Goal: Task Accomplishment & Management: Complete application form

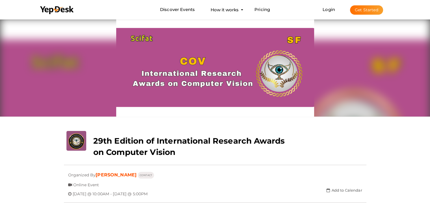
drag, startPoint x: 199, startPoint y: 66, endPoint x: 108, endPoint y: 59, distance: 91.0
click at [108, 59] on div at bounding box center [215, 67] width 302 height 99
drag, startPoint x: 83, startPoint y: 121, endPoint x: 77, endPoint y: 126, distance: 7.5
click at [80, 124] on div at bounding box center [215, 74] width 311 height 113
click at [326, 12] on li "Login Get Started Branded mobile event apps YepDesk Meet Powerful Registration …" at bounding box center [352, 9] width 83 height 19
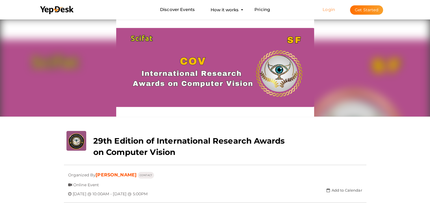
click at [326, 7] on link "Login" at bounding box center [328, 9] width 12 height 5
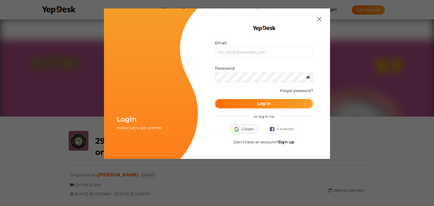
click at [246, 133] on button "Google" at bounding box center [243, 129] width 29 height 9
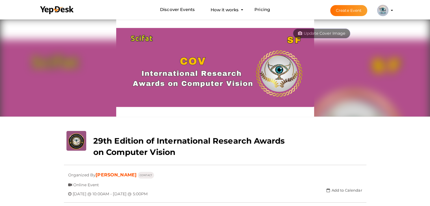
click at [360, 10] on button "Create Event" at bounding box center [348, 10] width 37 height 11
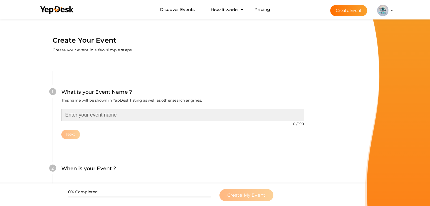
click at [84, 116] on input "text" at bounding box center [182, 115] width 243 height 13
paste input "30th Edition of Computer Vision | [DATE]-[DATE] | [GEOGRAPHIC_DATA], [GEOGRAPHI…"
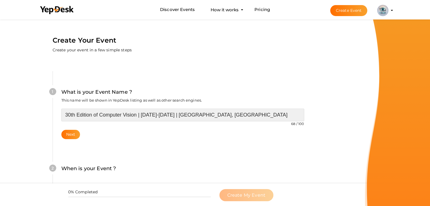
drag, startPoint x: 137, startPoint y: 115, endPoint x: 242, endPoint y: 114, distance: 105.1
click at [242, 114] on input "30th Edition of Computer Vision | [DATE]-[DATE] | [GEOGRAPHIC_DATA], [GEOGRAPHI…" at bounding box center [182, 115] width 243 height 13
click at [100, 114] on input "30th Edition of Computer Vision" at bounding box center [182, 115] width 243 height 13
drag, startPoint x: 99, startPoint y: 116, endPoint x: 116, endPoint y: 114, distance: 17.0
click at [100, 115] on input "30th Edition of international Research Awards on Computer Vision" at bounding box center [182, 115] width 243 height 13
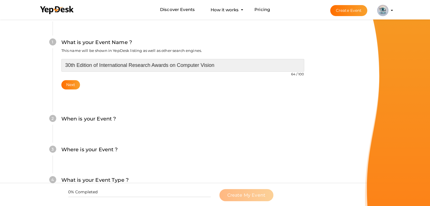
scroll to position [57, 0]
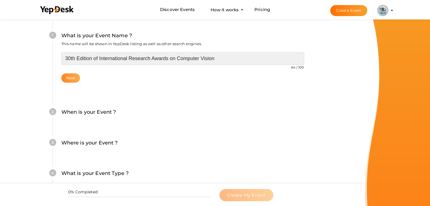
type input "30th Edition of International Research Awards on Computer Vision"
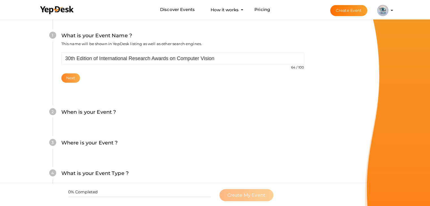
click at [75, 77] on button "Next" at bounding box center [70, 77] width 19 height 9
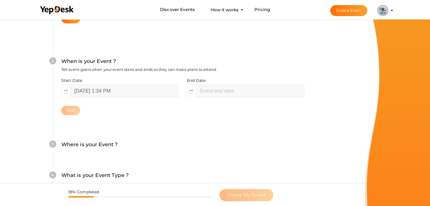
scroll to position [116, 0]
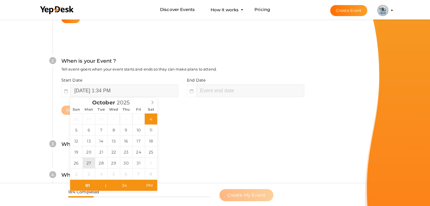
type input "[DATE] 1:34 PM"
type input "12"
type input "[DATE] 12:34 PM"
click at [101, 189] on span at bounding box center [103, 189] width 4 height 6
type input "11"
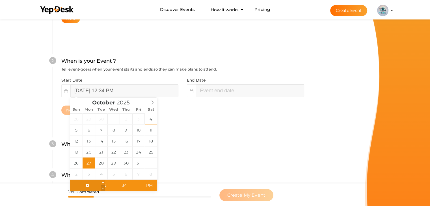
type input "October 27, 2025 11:34 AM"
click at [101, 189] on span at bounding box center [103, 189] width 4 height 6
type input "10"
type input "October 27, 2025 10:34 AM"
click at [101, 189] on span at bounding box center [103, 189] width 4 height 6
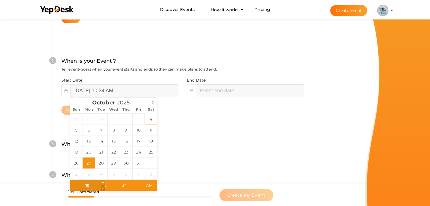
type input "09"
type input "October 27, 2025 9:34 AM"
click at [101, 189] on span at bounding box center [103, 189] width 4 height 6
type input "08"
type input "October 27, 2025 8:34 AM"
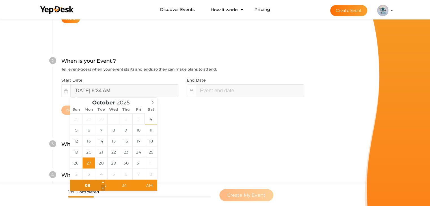
click at [101, 186] on span at bounding box center [103, 189] width 4 height 6
type input "09"
type input "October 27, 2025 9:34 AM"
click at [101, 183] on span at bounding box center [103, 183] width 4 height 6
type input "10"
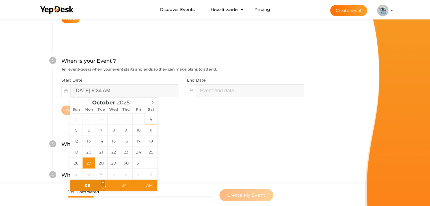
type input "October 27, 2025 10:34 AM"
click at [101, 183] on span at bounding box center [103, 183] width 4 height 6
type input "33"
type input "October 27, 2025 10:33 AM"
click at [140, 187] on span at bounding box center [140, 189] width 4 height 6
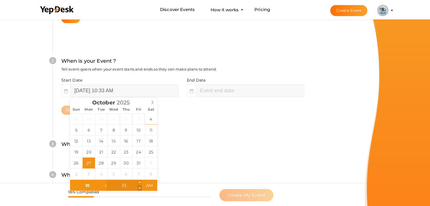
type input "32"
type input "October 27, 2025 10:32 AM"
click at [140, 187] on span at bounding box center [140, 189] width 4 height 6
type input "31"
type input "October 27, 2025 10:31 AM"
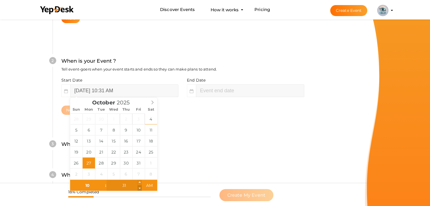
click at [140, 187] on span at bounding box center [140, 189] width 4 height 6
type input "30"
type input "October 27, 2025 10:30 AM"
click at [140, 187] on span at bounding box center [140, 189] width 4 height 6
type input "29"
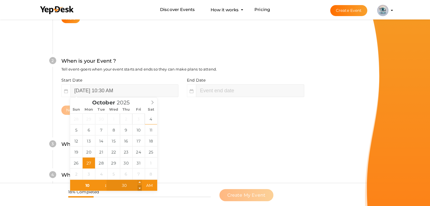
type input "October 27, 2025 10:29 AM"
click at [140, 187] on span at bounding box center [140, 189] width 4 height 6
type input "28"
type input "October 27, 2025 10:28 AM"
click at [140, 187] on span at bounding box center [140, 189] width 4 height 6
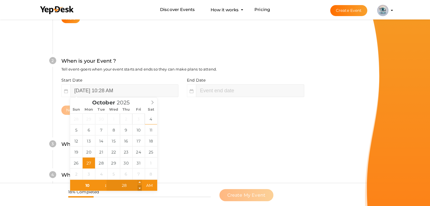
type input "27"
type input "October 27, 2025 10:27 AM"
click at [140, 187] on span at bounding box center [140, 189] width 4 height 6
type input "26"
type input "October 27, 2025 10:26 AM"
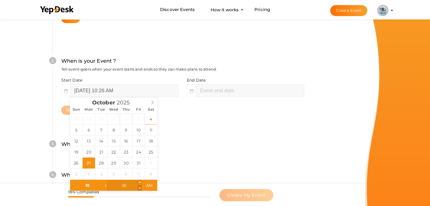
click at [140, 187] on span at bounding box center [140, 189] width 4 height 6
type input "25"
type input "October 27, 2025 10:25 AM"
click at [140, 187] on span at bounding box center [140, 189] width 4 height 6
type input "24"
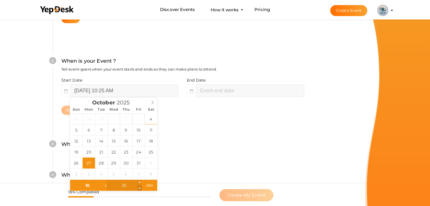
type input "October 27, 2025 10:24 AM"
click at [140, 187] on span at bounding box center [140, 189] width 4 height 6
type input "23"
type input "October 27, 2025 10:23 AM"
click at [140, 187] on span at bounding box center [140, 189] width 4 height 6
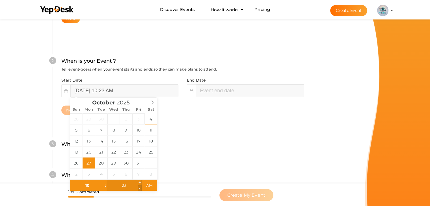
type input "22"
type input "October 27, 2025 10:22 AM"
click at [140, 187] on span at bounding box center [140, 189] width 4 height 6
type input "21"
type input "October 27, 2025 10:21 AM"
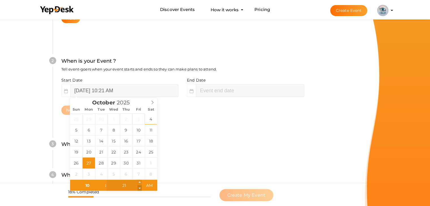
click at [140, 187] on span at bounding box center [140, 189] width 4 height 6
type input "20"
type input "October 27, 2025 10:20 AM"
click at [140, 187] on span at bounding box center [140, 189] width 4 height 6
type input "19"
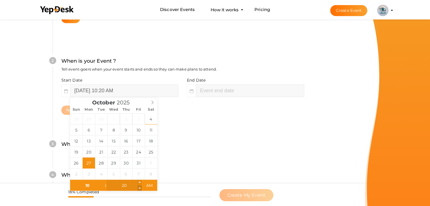
type input "October 27, 2025 10:19 AM"
click at [140, 187] on span at bounding box center [140, 189] width 4 height 6
type input "18"
type input "October 27, 2025 10:18 AM"
click at [140, 187] on span at bounding box center [140, 189] width 4 height 6
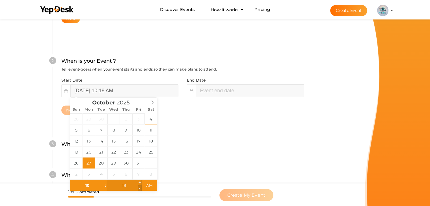
type input "17"
type input "October 27, 2025 10:17 AM"
click at [140, 187] on span at bounding box center [140, 189] width 4 height 6
type input "16"
type input "October 27, 2025 10:16 AM"
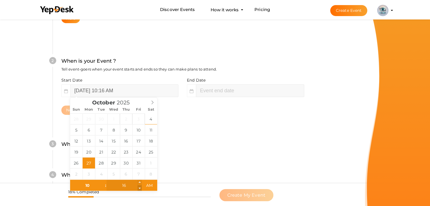
click at [140, 187] on span at bounding box center [140, 189] width 4 height 6
type input "15"
type input "October 27, 2025 10:15 AM"
click at [140, 187] on span at bounding box center [140, 189] width 4 height 6
type input "14"
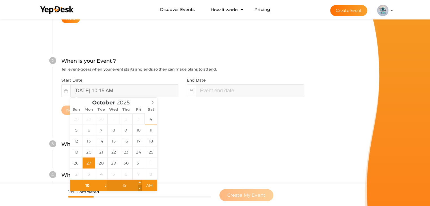
type input "October 27, 2025 10:14 AM"
click at [140, 187] on span at bounding box center [140, 189] width 4 height 6
type input "13"
type input "October 27, 2025 10:13 AM"
click at [140, 187] on span at bounding box center [140, 189] width 4 height 6
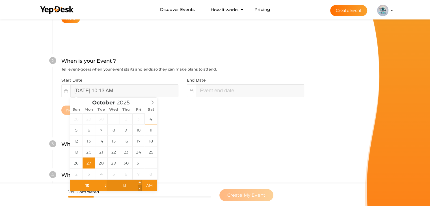
type input "12"
type input "October 27, 2025 10:12 AM"
click at [140, 187] on span at bounding box center [140, 189] width 4 height 6
type input "11"
type input "October 27, 2025 10:11 AM"
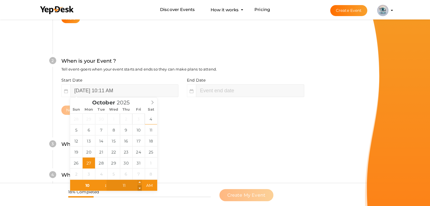
click at [140, 187] on span at bounding box center [140, 189] width 4 height 6
type input "10"
type input "October 27, 2025 10:10 AM"
click at [140, 187] on span at bounding box center [140, 189] width 4 height 6
type input "09"
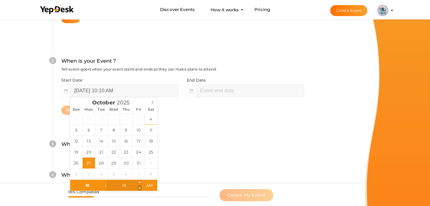
type input "October 27, 2025 10:09 AM"
click at [140, 187] on span at bounding box center [140, 189] width 4 height 6
type input "08"
type input "October 27, 2025 10:08 AM"
click at [140, 187] on span at bounding box center [140, 189] width 4 height 6
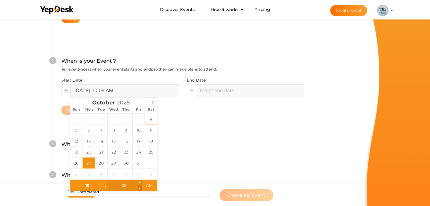
type input "07"
type input "October 27, 2025 10:07 AM"
click at [140, 187] on span at bounding box center [140, 189] width 4 height 6
type input "06"
type input "October 27, 2025 10:06 AM"
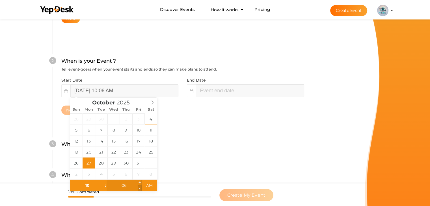
click at [140, 187] on span at bounding box center [140, 189] width 4 height 6
type input "05"
type input "October 27, 2025 10:05 AM"
click at [140, 187] on span at bounding box center [140, 189] width 4 height 6
type input "04"
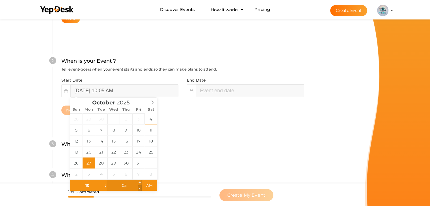
type input "October 27, 2025 10:04 AM"
click at [140, 187] on span at bounding box center [140, 189] width 4 height 6
type input "03"
type input "October 27, 2025 10:03 AM"
click at [140, 187] on span at bounding box center [140, 189] width 4 height 6
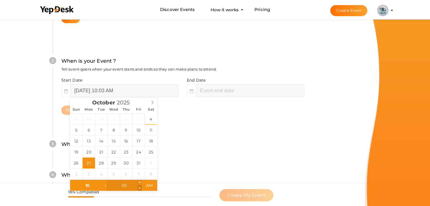
type input "02"
type input "October 27, 2025 10:02 AM"
click at [140, 187] on span at bounding box center [140, 189] width 4 height 6
type input "01"
type input "October 27, 2025 10:01 AM"
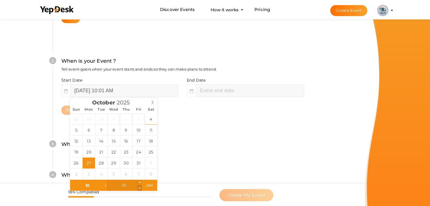
click at [140, 187] on span at bounding box center [140, 189] width 4 height 6
type input "00"
type input "[DATE] 10:00 AM"
click at [140, 187] on span at bounding box center [140, 189] width 4 height 6
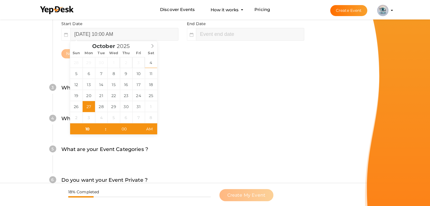
scroll to position [144, 0]
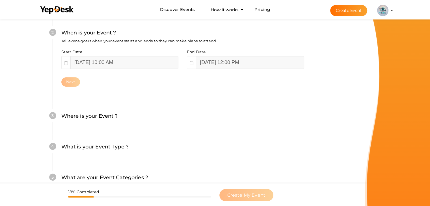
click at [190, 153] on div "What is your Event Type ? Choose the right event type." at bounding box center [182, 150] width 243 height 14
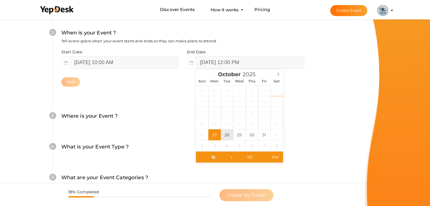
type input "October 28, 2025 12:00 PM"
type input "11"
type input "October 28, 2025 11:00 AM"
click at [228, 160] on span at bounding box center [229, 160] width 4 height 6
type input "10"
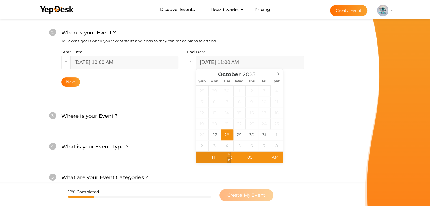
type input "October 28, 2025 10:00 AM"
click at [228, 160] on span at bounding box center [229, 160] width 4 height 6
type input "09"
type input "October 28, 2025 9:00 AM"
click at [228, 160] on span at bounding box center [229, 160] width 4 height 6
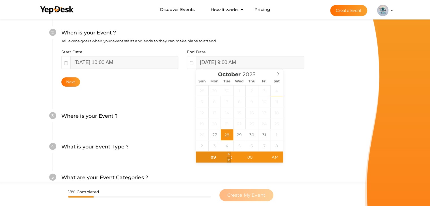
type input "08"
type input "October 28, 2025 8:00 AM"
click at [228, 160] on span at bounding box center [229, 160] width 4 height 6
type input "07"
type input "October 28, 2025 7:00 AM"
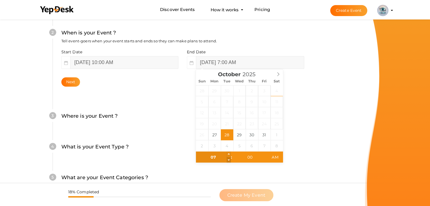
click at [228, 160] on span at bounding box center [229, 160] width 4 height 6
type input "06"
type input "October 28, 2025 6:00 AM"
click at [228, 160] on span at bounding box center [229, 160] width 4 height 6
type input "05"
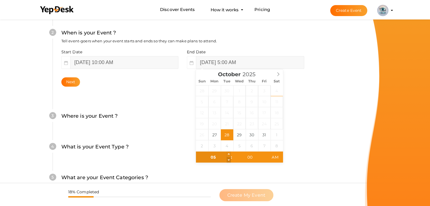
click at [228, 160] on span at bounding box center [229, 160] width 4 height 6
type input "[DATE] 5:00 PM"
click at [276, 161] on span "AM" at bounding box center [275, 157] width 16 height 11
click at [301, 140] on div "4 What is your Event Type ? Choose the right event type. Registration Ticketing…" at bounding box center [183, 150] width 260 height 31
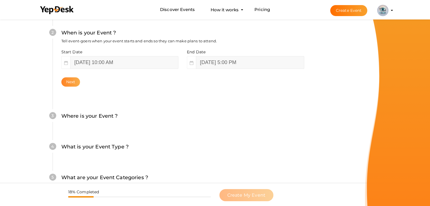
click at [72, 83] on button "Next" at bounding box center [70, 81] width 19 height 9
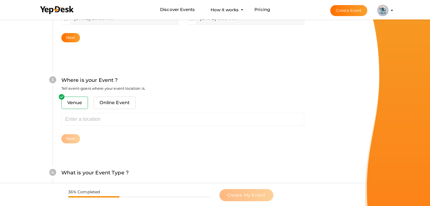
scroll to position [208, 0]
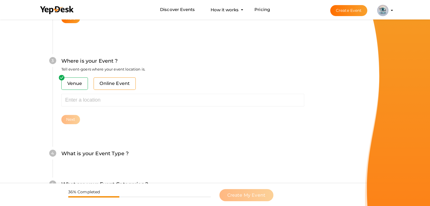
click at [125, 81] on span "Online Event" at bounding box center [115, 83] width 42 height 12
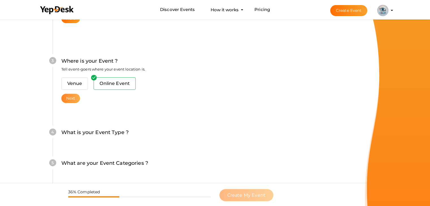
click at [72, 94] on button "Next" at bounding box center [70, 98] width 19 height 9
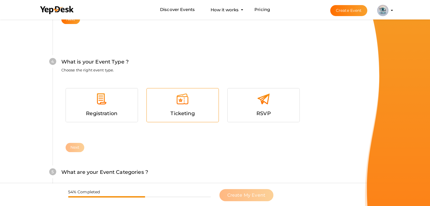
scroll to position [288, 0]
click at [193, 98] on div at bounding box center [182, 100] width 63 height 17
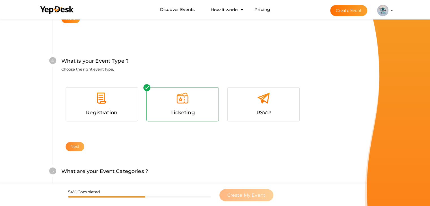
click at [76, 145] on button "Next" at bounding box center [75, 146] width 19 height 9
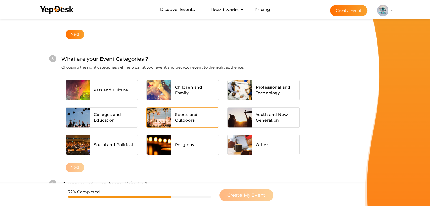
scroll to position [406, 0]
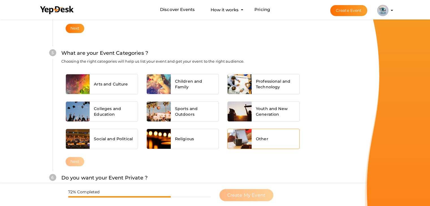
click at [275, 135] on div "Other" at bounding box center [276, 139] width 48 height 20
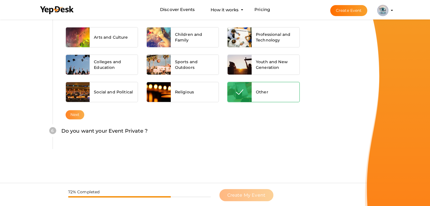
click at [74, 113] on button "Next" at bounding box center [75, 114] width 19 height 9
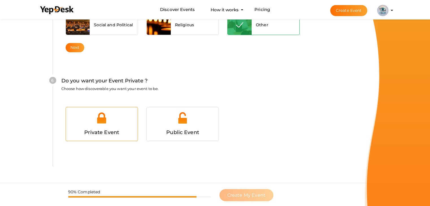
scroll to position [530, 0]
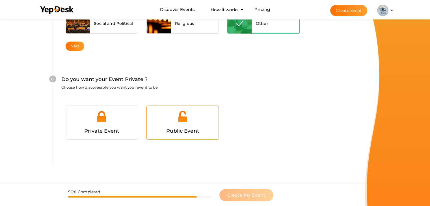
click at [157, 125] on div at bounding box center [182, 118] width 63 height 17
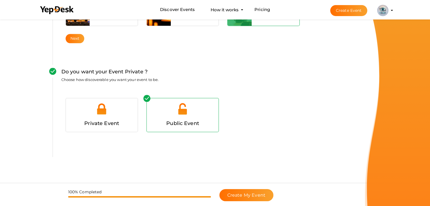
scroll to position [545, 0]
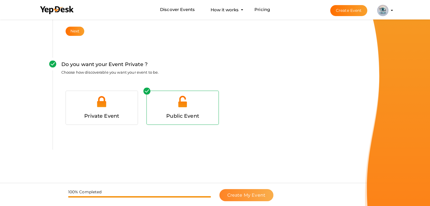
click at [241, 193] on span "Create My Event" at bounding box center [246, 195] width 38 height 5
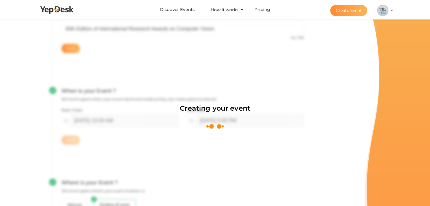
scroll to position [85, 0]
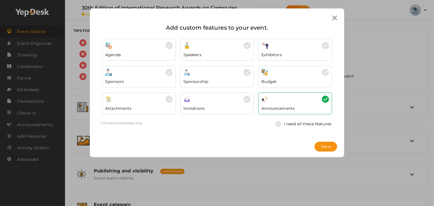
click at [333, 18] on icon at bounding box center [334, 18] width 5 height 5
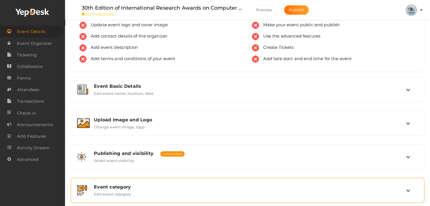
scroll to position [10, 0]
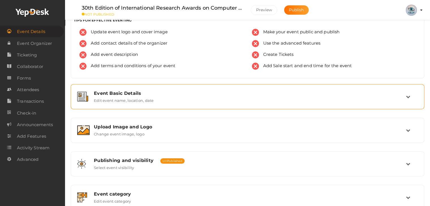
click at [124, 100] on label "Edit event name, location, date" at bounding box center [124, 99] width 60 height 7
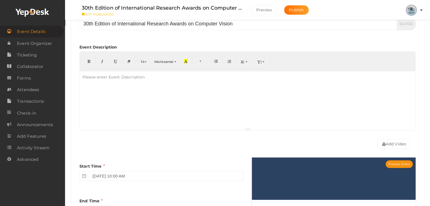
scroll to position [124, 0]
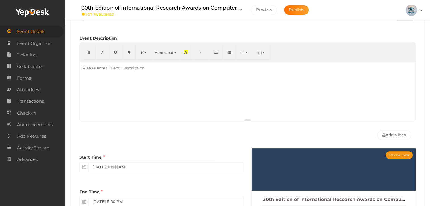
click at [109, 74] on div at bounding box center [247, 90] width 335 height 57
click at [164, 100] on div at bounding box center [247, 90] width 335 height 57
paste div
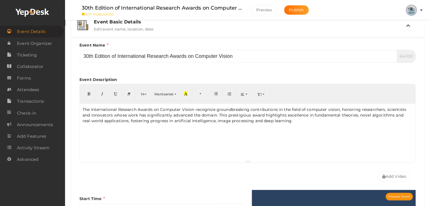
scroll to position [0, 0]
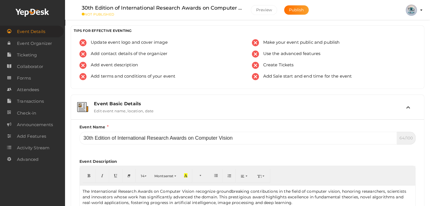
click at [82, 111] on img at bounding box center [82, 107] width 11 height 10
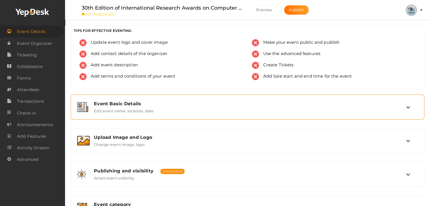
click at [115, 107] on label "Edit event name, location, date" at bounding box center [124, 110] width 60 height 7
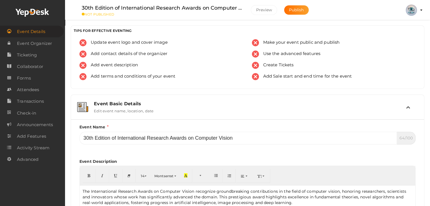
click at [116, 107] on label "Edit event name, location, date" at bounding box center [124, 110] width 60 height 7
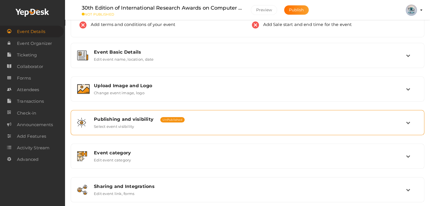
scroll to position [57, 0]
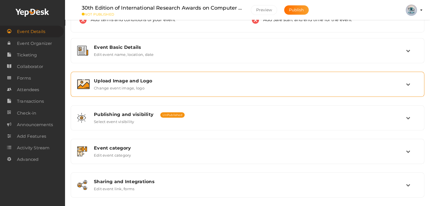
click at [79, 88] on img at bounding box center [83, 84] width 12 height 10
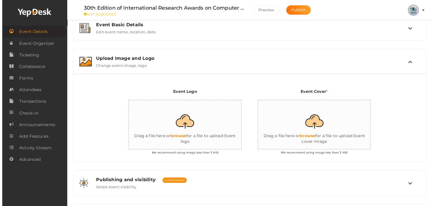
scroll to position [113, 0]
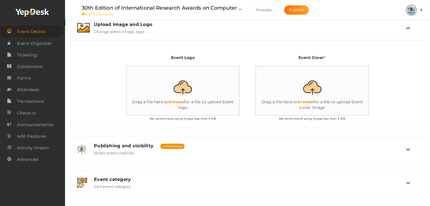
click at [182, 101] on input "file" at bounding box center [183, 90] width 113 height 49
type input "C:\fakepath\Conference New Logo - Computer Vision (1).png"
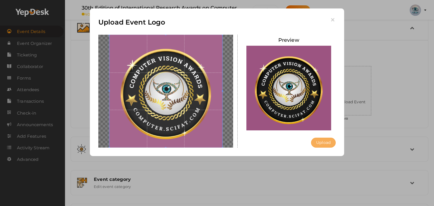
click at [326, 144] on button "Upload" at bounding box center [323, 143] width 25 height 10
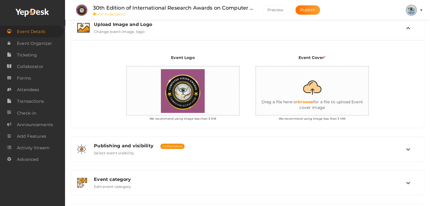
click at [308, 95] on input "file" at bounding box center [312, 90] width 113 height 49
type input "C:\fakepath\New Science inventions (9).png"
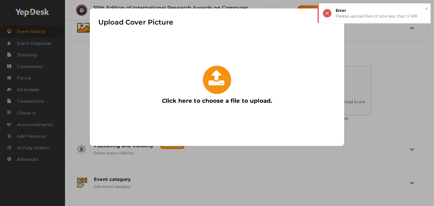
click at [232, 93] on label "Click here to choose a file to upload." at bounding box center [217, 85] width 122 height 45
click at [156, 63] on input "Click here to choose a file to upload." at bounding box center [156, 63] width 0 height 0
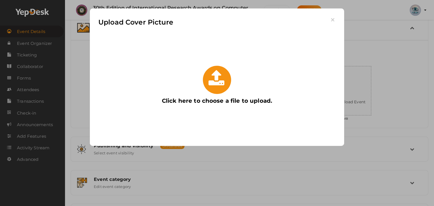
type input "C:\fakepath\New Science inventions (9).png"
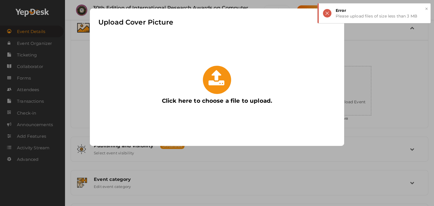
click at [426, 9] on button "×" at bounding box center [427, 9] width 4 height 7
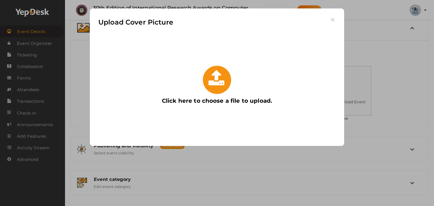
click at [217, 82] on icon at bounding box center [217, 78] width 17 height 17
click at [156, 63] on input "Click here to choose a file to upload." at bounding box center [156, 63] width 0 height 0
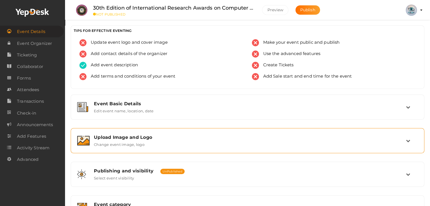
click at [147, 138] on div "Upload Image and Logo" at bounding box center [250, 137] width 312 height 5
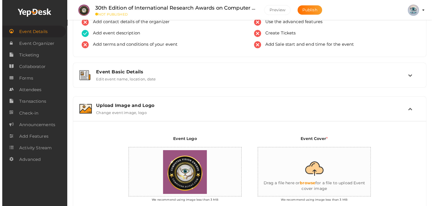
scroll to position [57, 0]
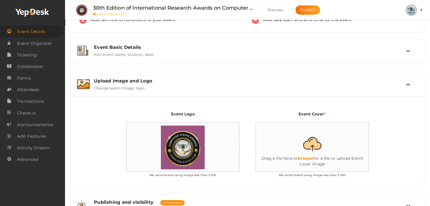
click at [304, 136] on input "file" at bounding box center [312, 147] width 113 height 49
type input "C:\fakepath\COV-Banner (2).png"
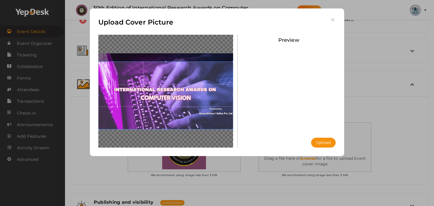
click at [189, 62] on div at bounding box center [165, 96] width 135 height 68
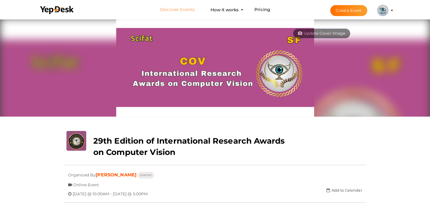
click at [184, 11] on link "Discover Events" at bounding box center [177, 10] width 35 height 10
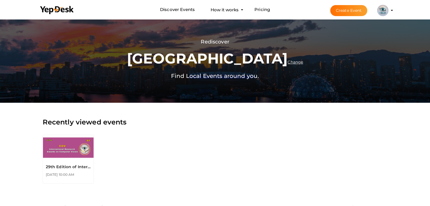
click at [351, 9] on button "Create Event" at bounding box center [348, 10] width 37 height 11
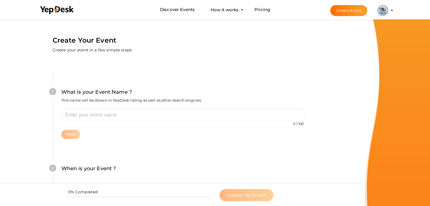
click at [393, 10] on li "Create Event SHULAGNA SARKAR computerconference22@gmail.com Personal Profile My…" at bounding box center [356, 10] width 75 height 20
click at [388, 10] on profile-pic at bounding box center [382, 10] width 11 height 4
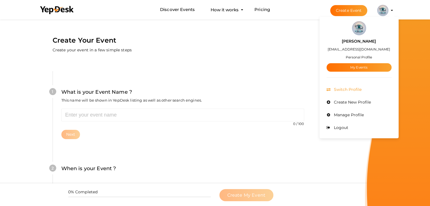
click at [349, 90] on span "Switch Profile" at bounding box center [346, 89] width 29 height 5
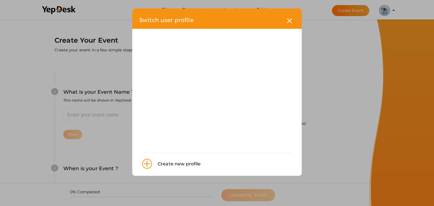
click at [163, 24] on label "Switch user profile" at bounding box center [166, 20] width 54 height 9
click at [166, 18] on label "Switch user profile" at bounding box center [166, 20] width 54 height 9
click at [146, 163] on img at bounding box center [147, 164] width 10 height 10
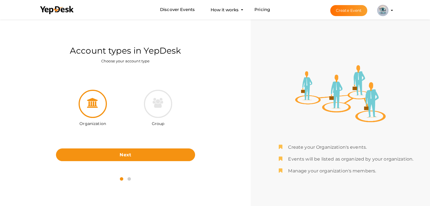
click at [349, 9] on button "Create Event" at bounding box center [348, 10] width 37 height 11
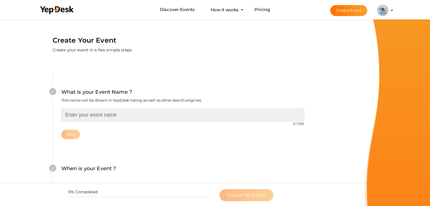
click at [78, 111] on input "text" at bounding box center [182, 115] width 243 height 13
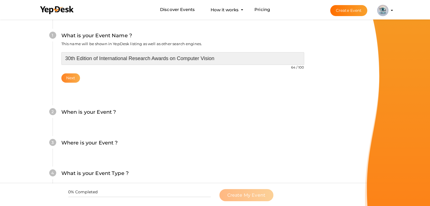
type input "30th Edition of International Research Awards on Computer Vision"
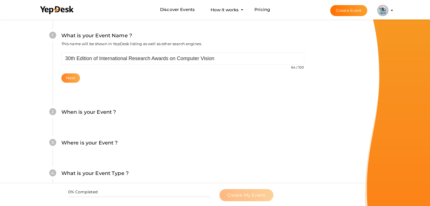
click at [74, 81] on button "Next" at bounding box center [70, 77] width 19 height 9
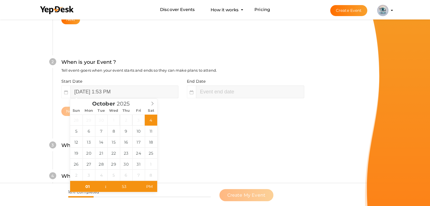
scroll to position [116, 0]
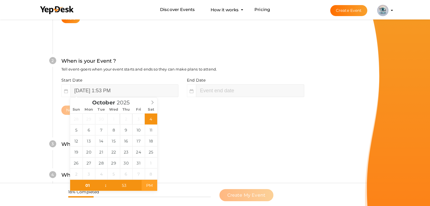
type input "October 4, 2025 1:53 AM"
click at [149, 187] on span "PM" at bounding box center [150, 185] width 16 height 11
click at [125, 186] on input "53" at bounding box center [124, 185] width 35 height 11
type input "00"
type input "October 4, 2025 1:00 AM"
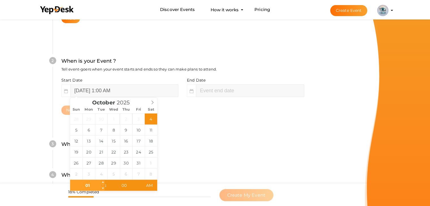
click at [96, 187] on input "01" at bounding box center [87, 185] width 35 height 11
type input "10"
type input "October 4, 2025 10:00 AM"
type input "October 4, 2025 3:00 AM"
click at [180, 186] on div "18% Completed Create My Event" at bounding box center [215, 195] width 430 height 23
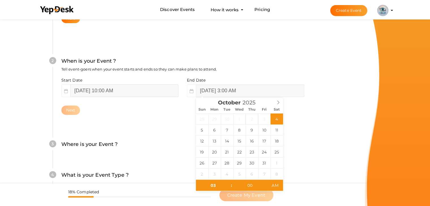
click at [96, 90] on input "October 4, 2025 10:00 AM" at bounding box center [124, 91] width 108 height 13
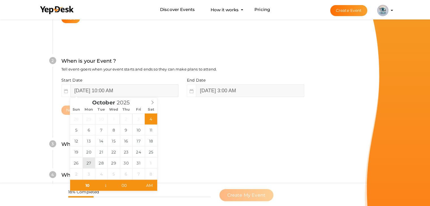
type input "[DATE] 10:00 AM"
type input "12"
click at [184, 139] on div "3 Where is your Event ? Tell event-goers where your event location is. Venue On…" at bounding box center [183, 147] width 260 height 31
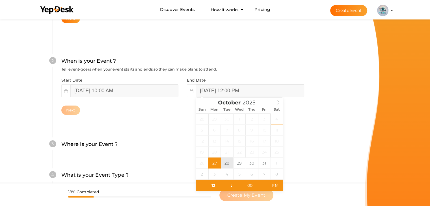
type input "October 28, 2025 12:00 PM"
type input "05"
type input "[DATE] 5:00 PM"
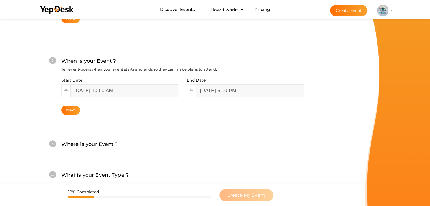
click at [310, 177] on div "4 What is your Event Type ? Choose the right event type. Registration Ticketing…" at bounding box center [183, 178] width 260 height 31
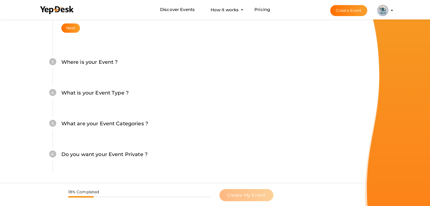
scroll to position [201, 0]
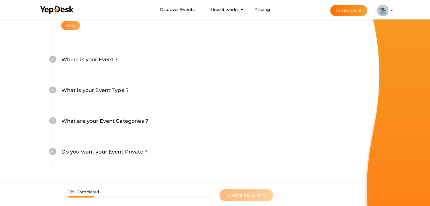
click at [69, 25] on button "Next" at bounding box center [70, 25] width 19 height 9
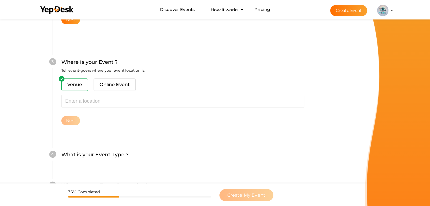
scroll to position [208, 0]
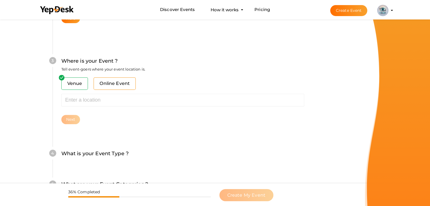
click at [109, 86] on span "Online Event" at bounding box center [115, 83] width 42 height 12
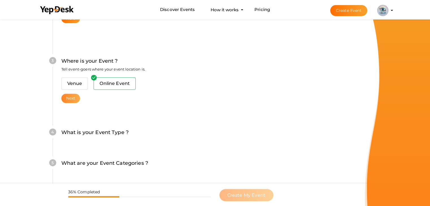
click at [69, 99] on button "Next" at bounding box center [70, 98] width 19 height 9
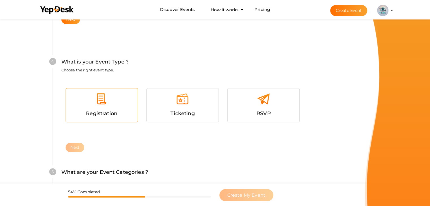
scroll to position [288, 0]
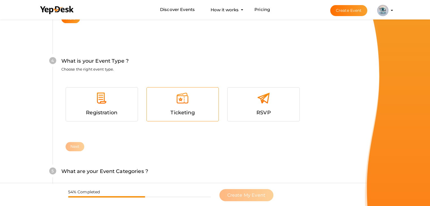
click at [186, 108] on div at bounding box center [182, 100] width 63 height 17
click at [76, 144] on button "Next" at bounding box center [75, 146] width 19 height 9
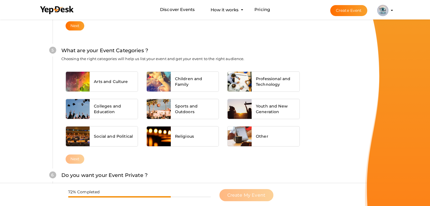
scroll to position [416, 0]
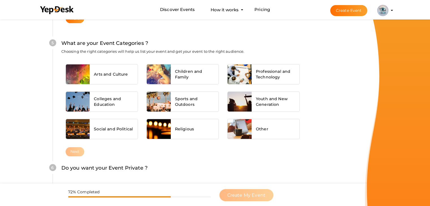
click at [265, 140] on div "Arts and Culture Children and Family Professional and Technology Colleges and E…" at bounding box center [182, 103] width 243 height 87
drag, startPoint x: 263, startPoint y: 134, endPoint x: 247, endPoint y: 142, distance: 18.1
click at [263, 134] on div "Other" at bounding box center [276, 129] width 48 height 20
click at [70, 150] on button "Next" at bounding box center [75, 151] width 19 height 9
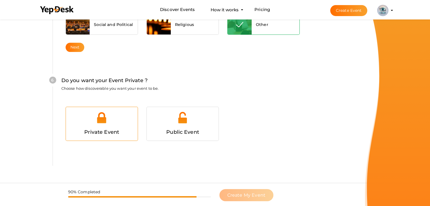
scroll to position [530, 0]
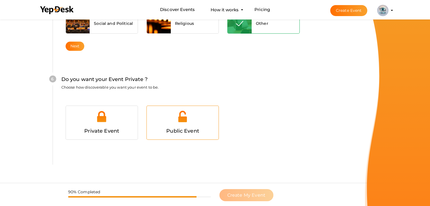
click at [187, 127] on div "Public Event" at bounding box center [182, 131] width 63 height 8
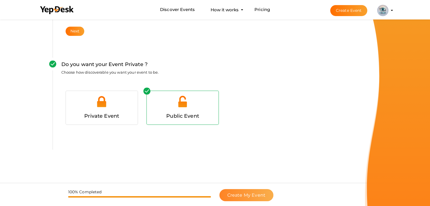
click at [240, 191] on button "Create My Event" at bounding box center [246, 195] width 54 height 12
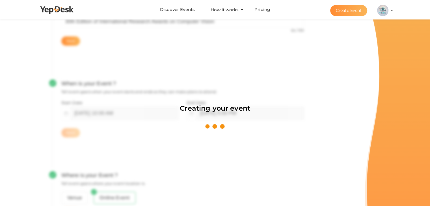
scroll to position [85, 0]
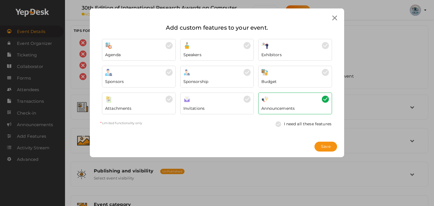
drag, startPoint x: 334, startPoint y: 19, endPoint x: 338, endPoint y: 19, distance: 4.0
click at [334, 19] on icon at bounding box center [334, 18] width 5 height 5
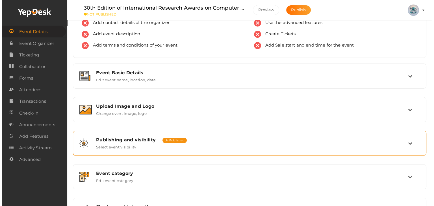
scroll to position [85, 0]
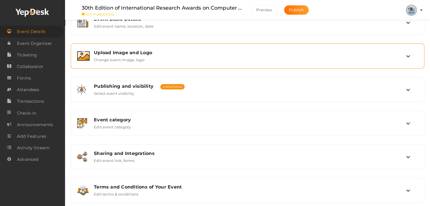
click at [142, 61] on label "Change event image, logo" at bounding box center [119, 58] width 51 height 7
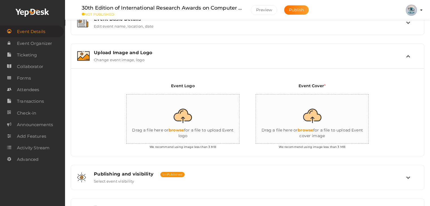
click at [213, 125] on input "file" at bounding box center [183, 119] width 113 height 49
type input "C:\fakepath\Conference New Logo - Computer Vision (1).png"
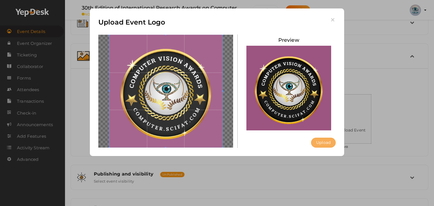
click at [327, 144] on button "Upload" at bounding box center [323, 143] width 25 height 10
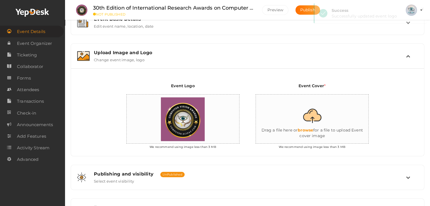
click at [350, 89] on div "Event Cover * Drag a file here or browse for a file to upload Event cover image…" at bounding box center [312, 117] width 129 height 69
click at [335, 103] on input "file" at bounding box center [312, 119] width 113 height 49
type input "C:\fakepath\COV-Banner (2).png"
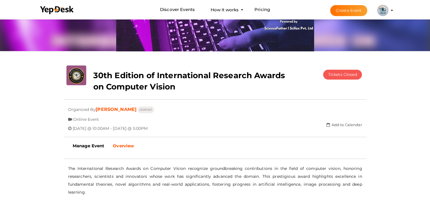
scroll to position [57, 0]
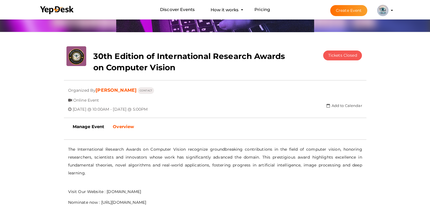
scroll to position [57, 0]
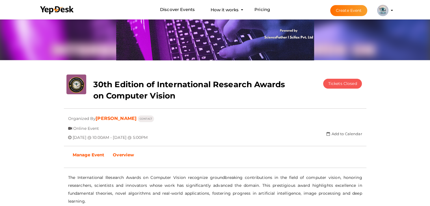
click at [88, 154] on b "Manage Event" at bounding box center [89, 154] width 32 height 5
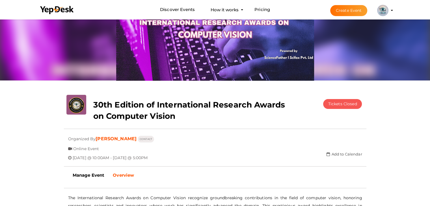
scroll to position [28, 0]
